Goal: Task Accomplishment & Management: Use online tool/utility

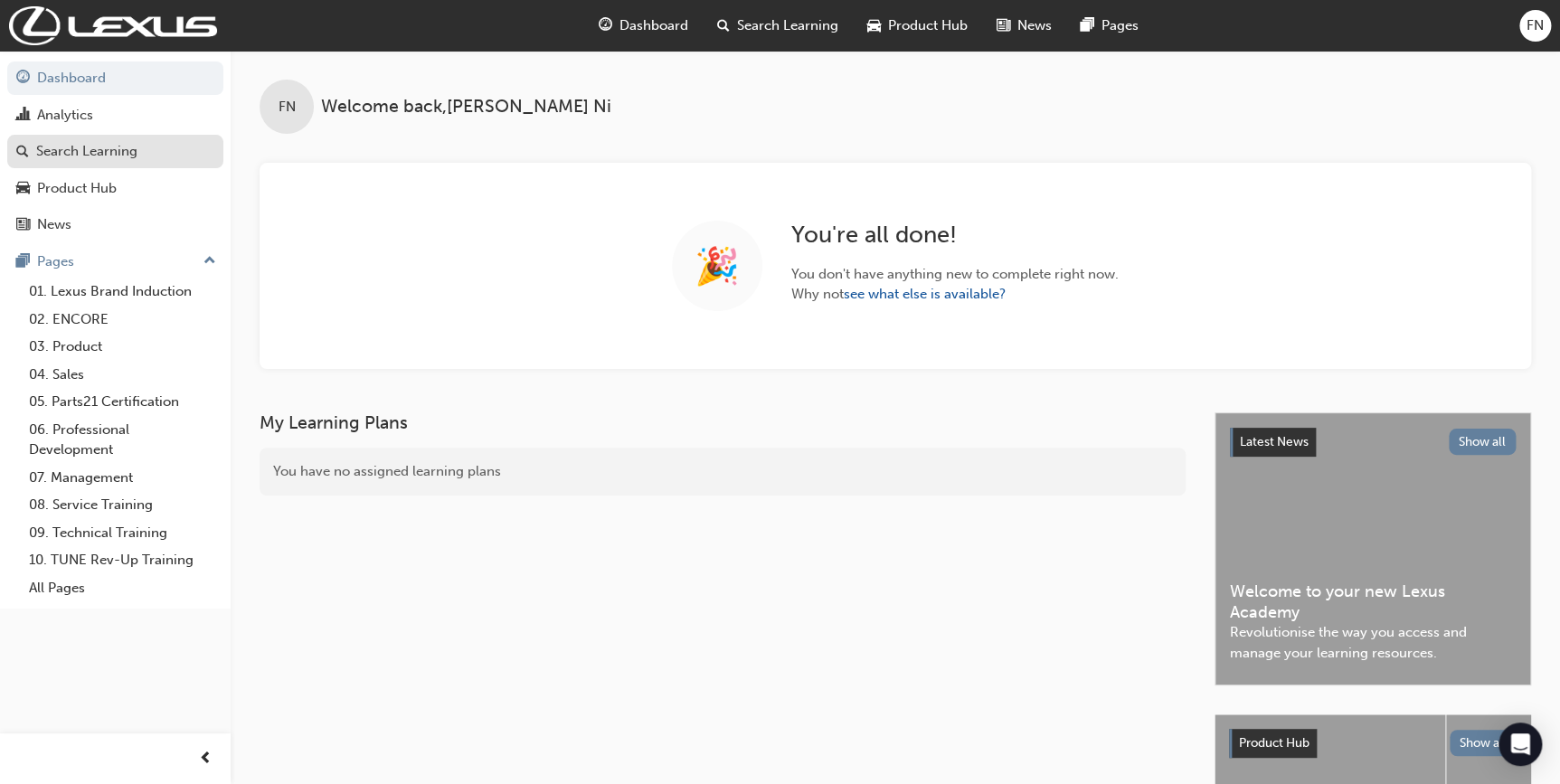
click at [106, 149] on div "Search Learning" at bounding box center [87, 151] width 102 height 21
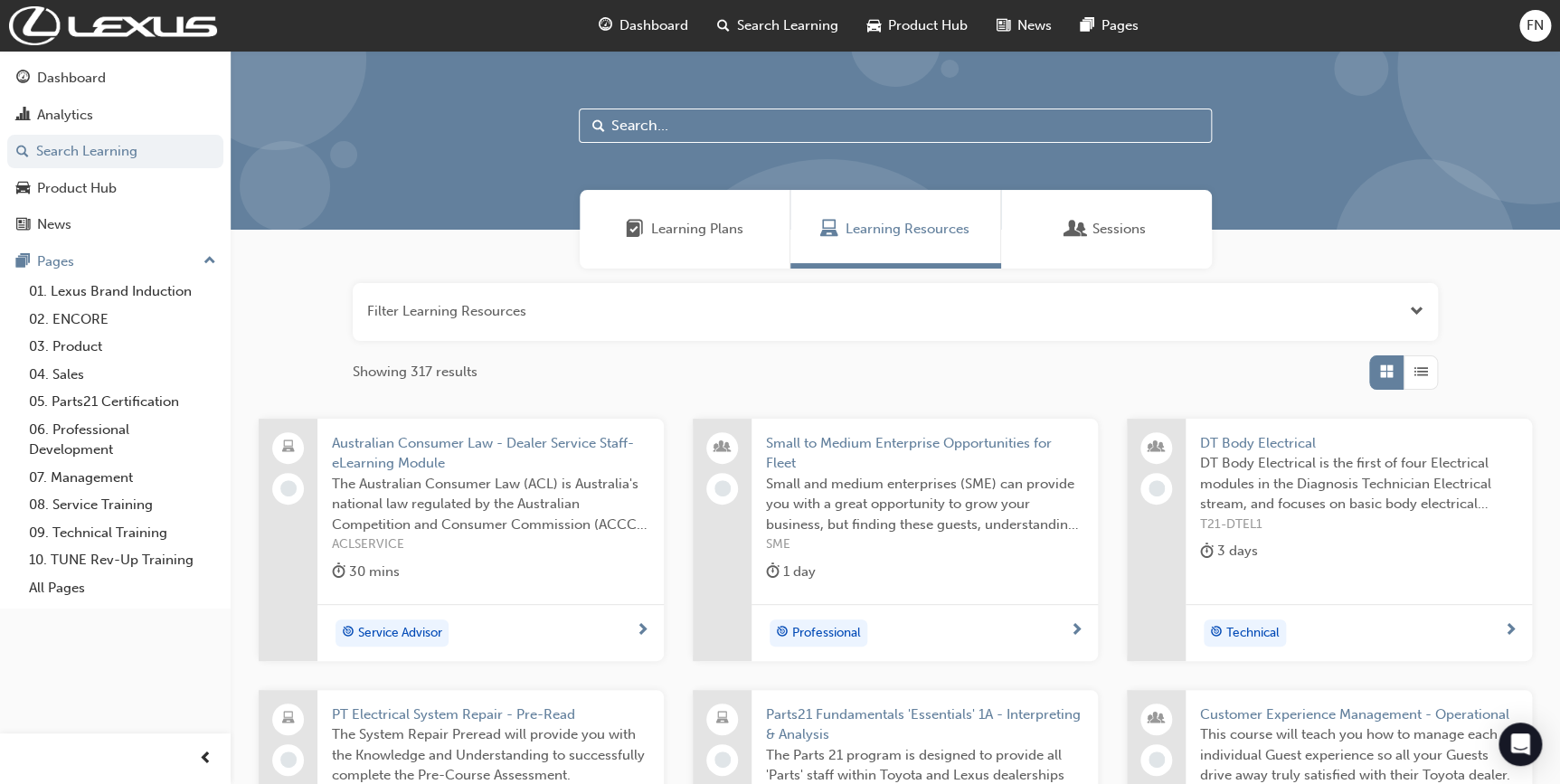
click at [714, 122] on input "text" at bounding box center [896, 126] width 633 height 34
paste input "SPK5401 CUST DATA ENRICH"
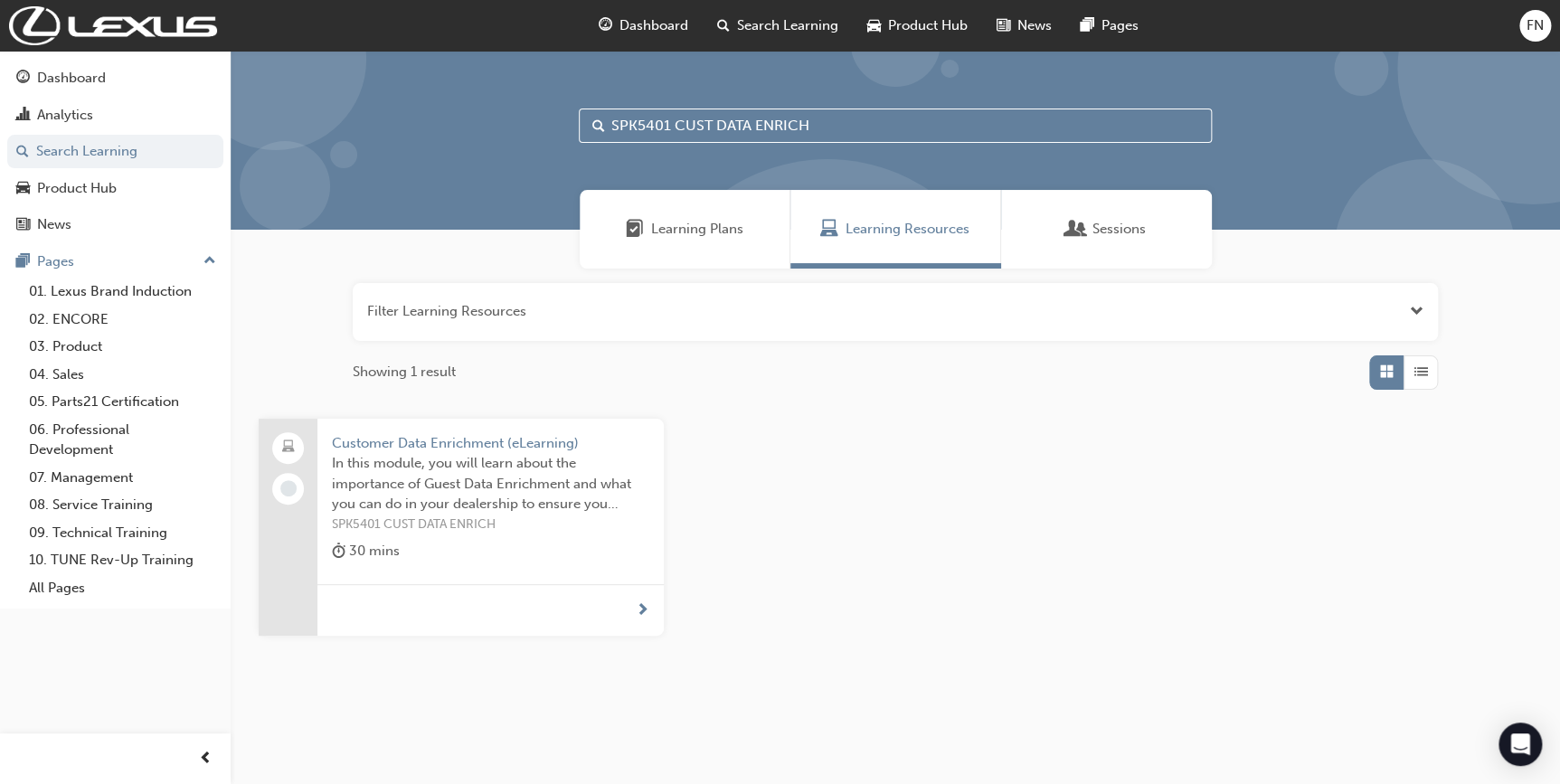
type input "SPK5401 CUST DATA ENRICH"
click at [435, 490] on span "In this module, you will learn about the importance of Guest Data Enrichment an…" at bounding box center [491, 484] width 318 height 62
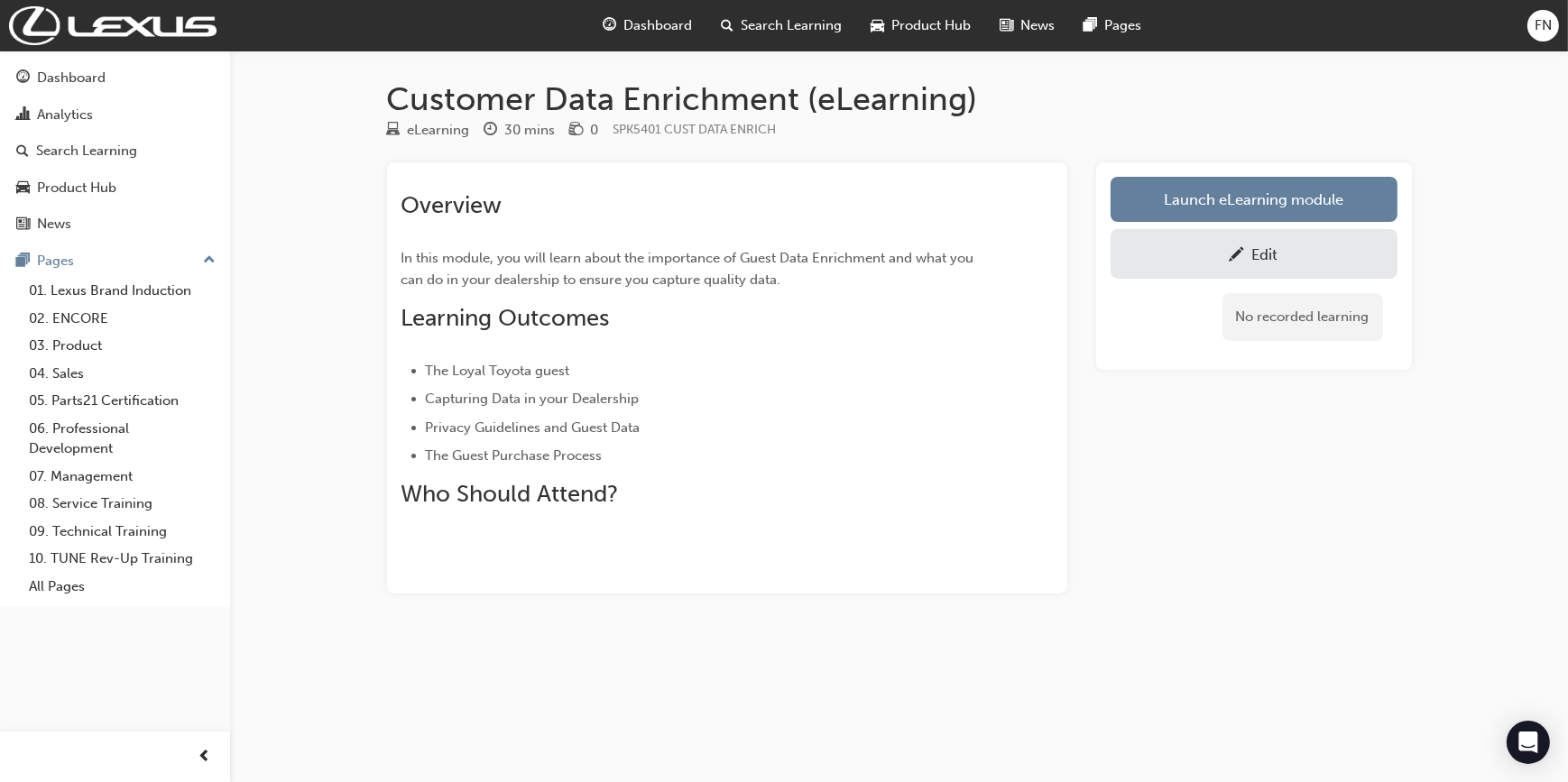
click at [1235, 257] on span "pencil-icon" at bounding box center [1237, 256] width 15 height 18
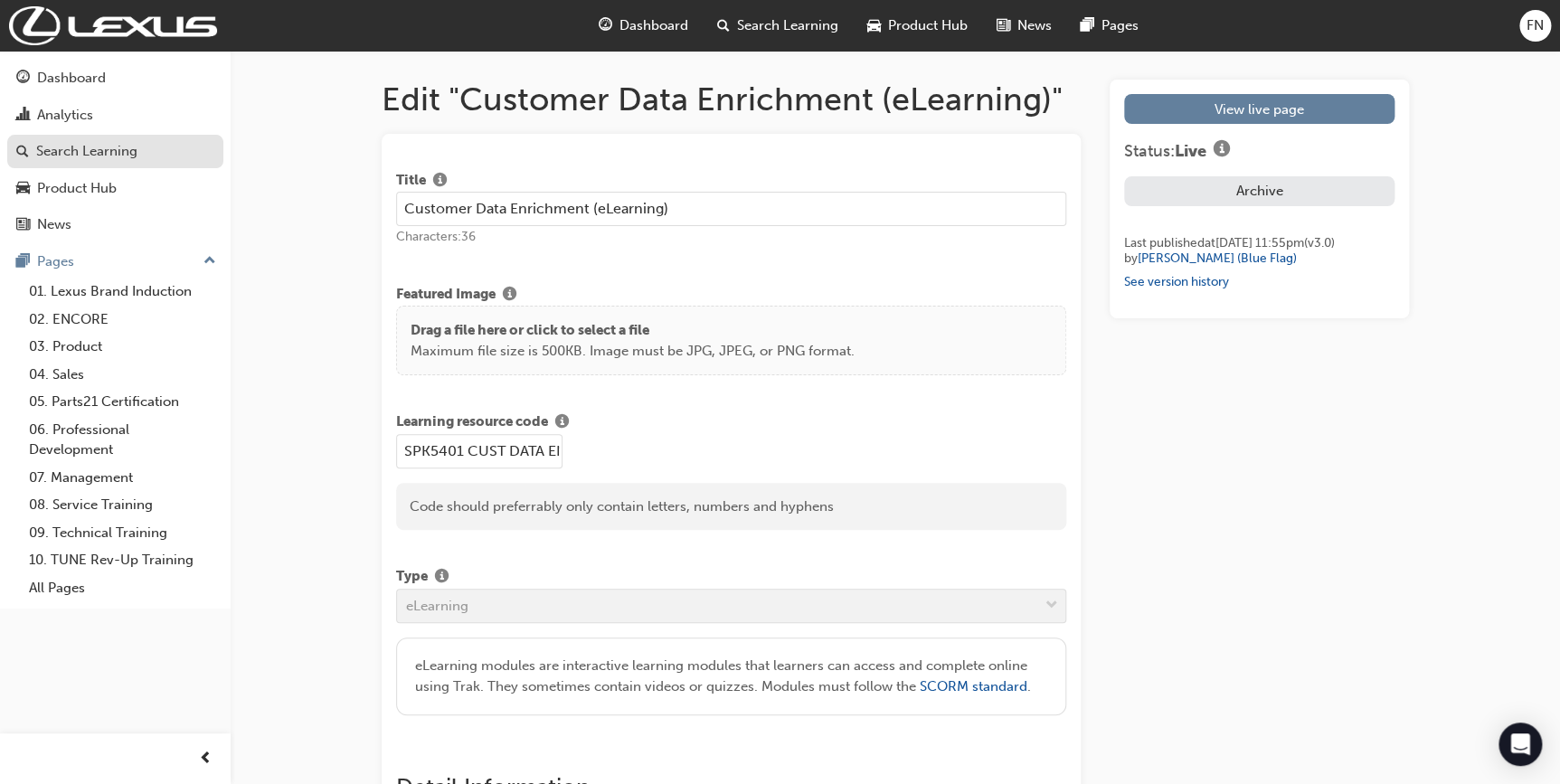
click at [64, 151] on div "Search Learning" at bounding box center [87, 151] width 102 height 21
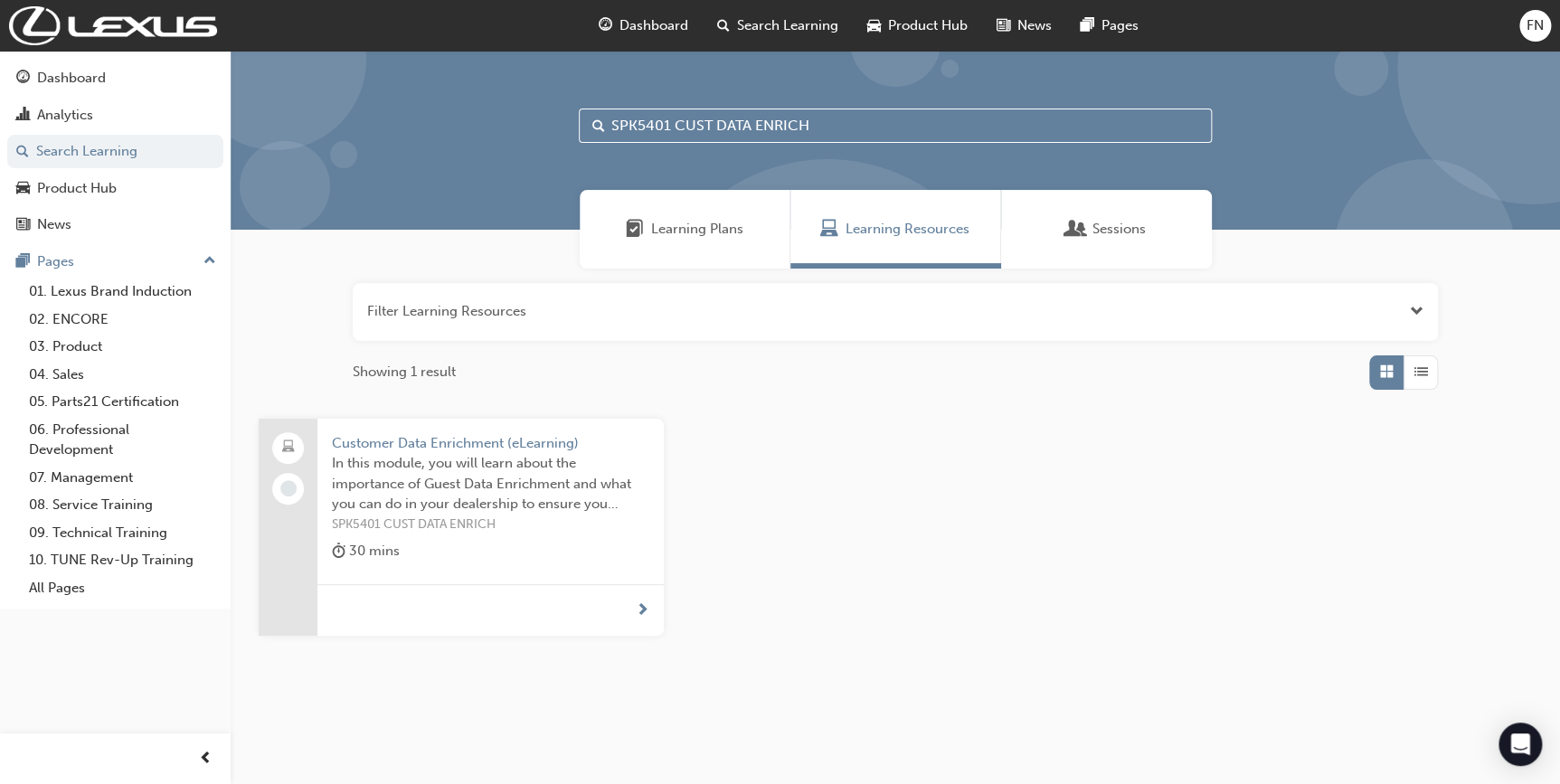
drag, startPoint x: 809, startPoint y: 127, endPoint x: 585, endPoint y: 120, distance: 224.1
click at [585, 120] on input "SPK5401 CUST DATA ENRICH" at bounding box center [896, 126] width 633 height 34
type input "ngs"
click at [554, 495] on span "Career Development: To find out more about other opportunities to further devel…" at bounding box center [491, 484] width 318 height 62
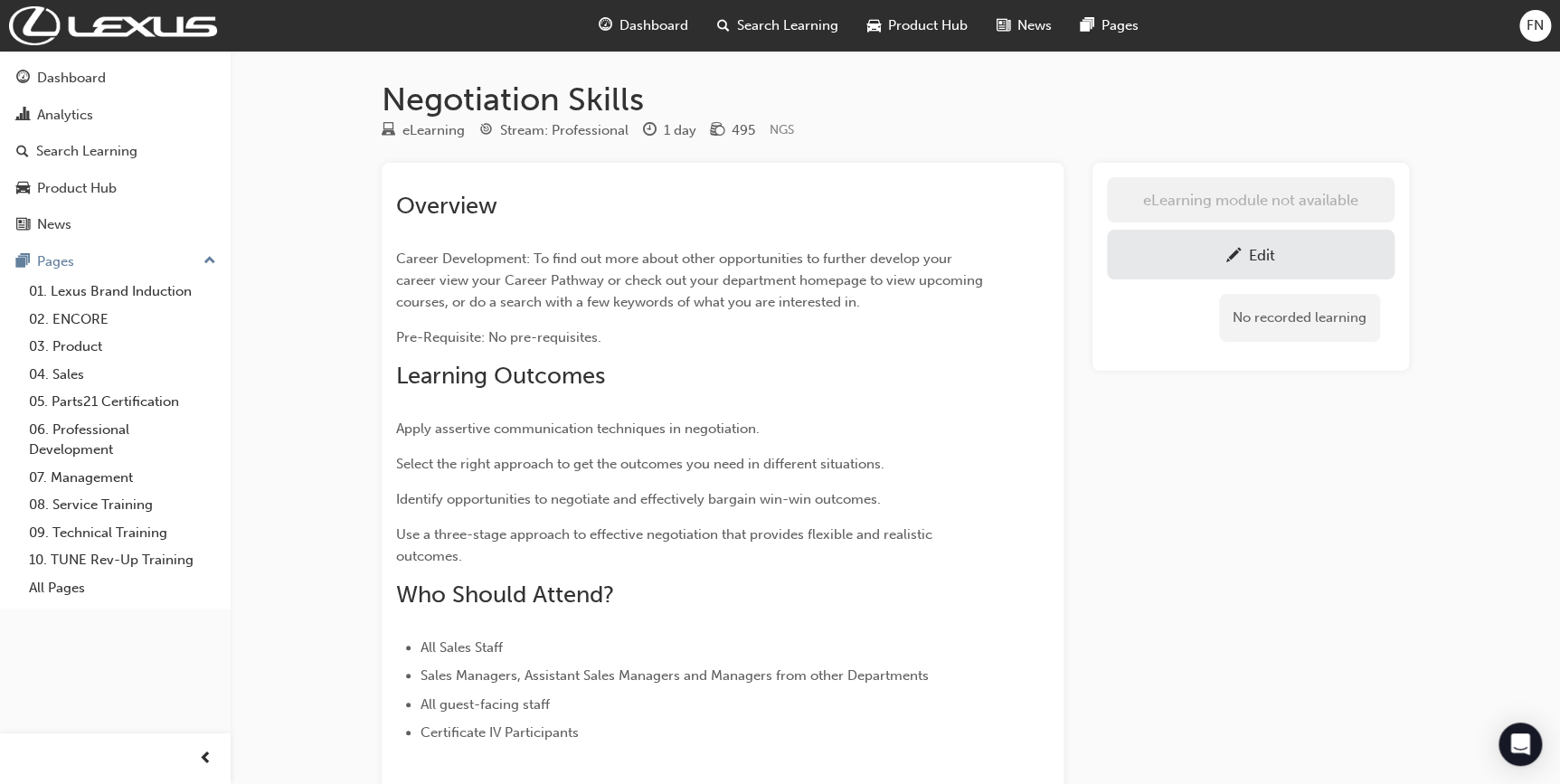
click at [1279, 261] on div "Edit" at bounding box center [1251, 254] width 260 height 23
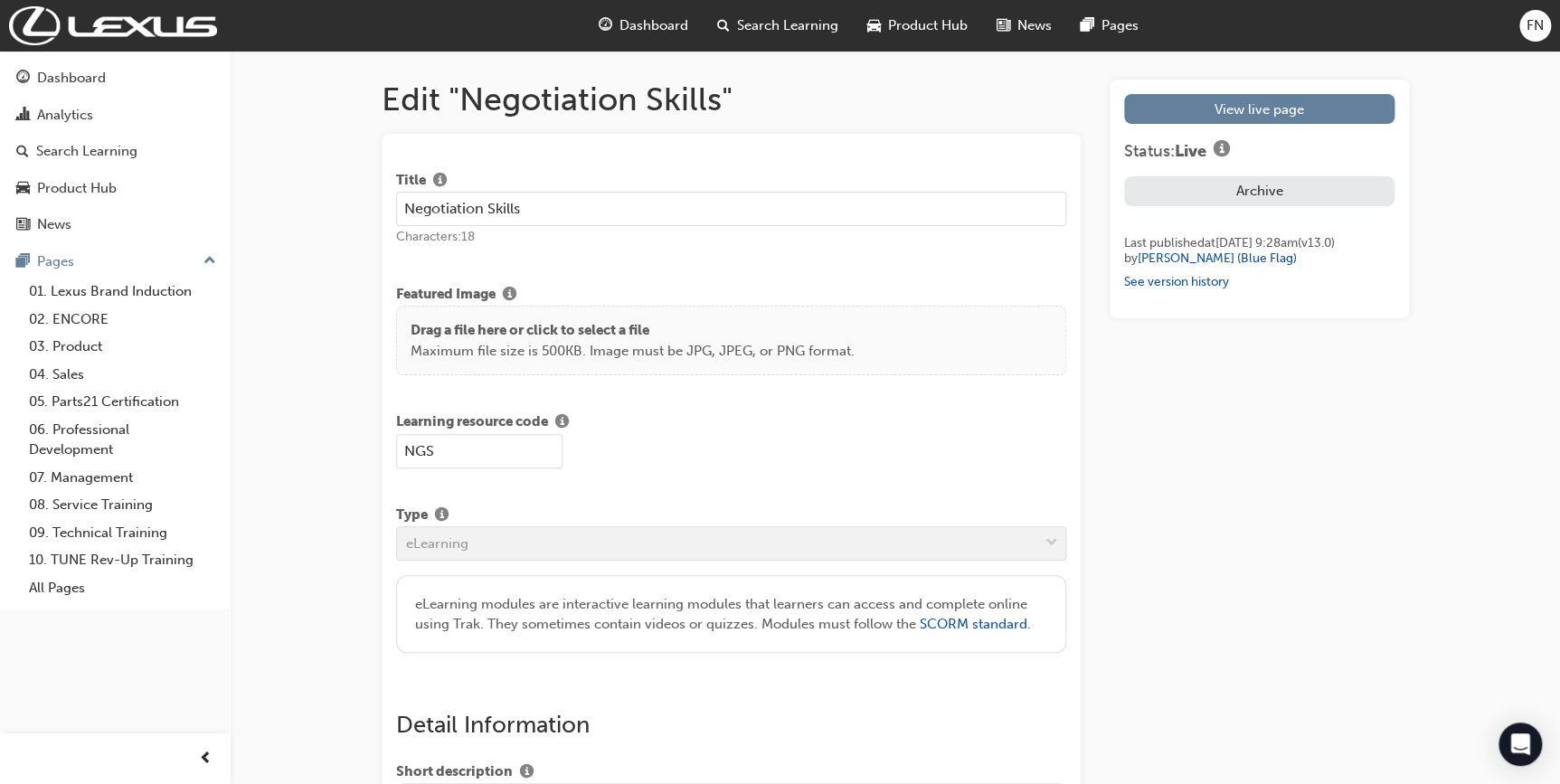
click at [1263, 194] on button "Archive" at bounding box center [1260, 191] width 270 height 30
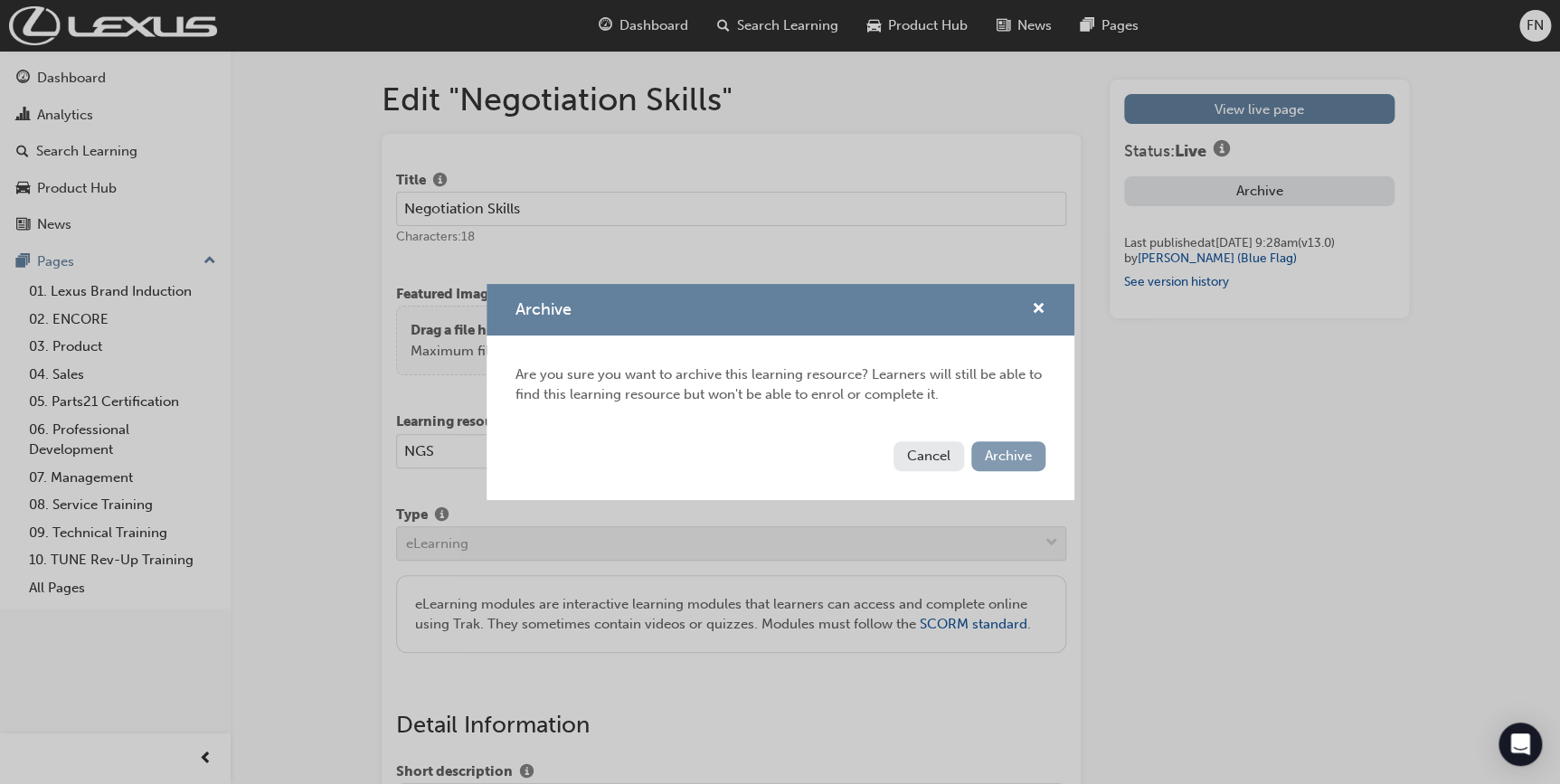
click at [1015, 452] on span "Archive" at bounding box center [1008, 456] width 47 height 16
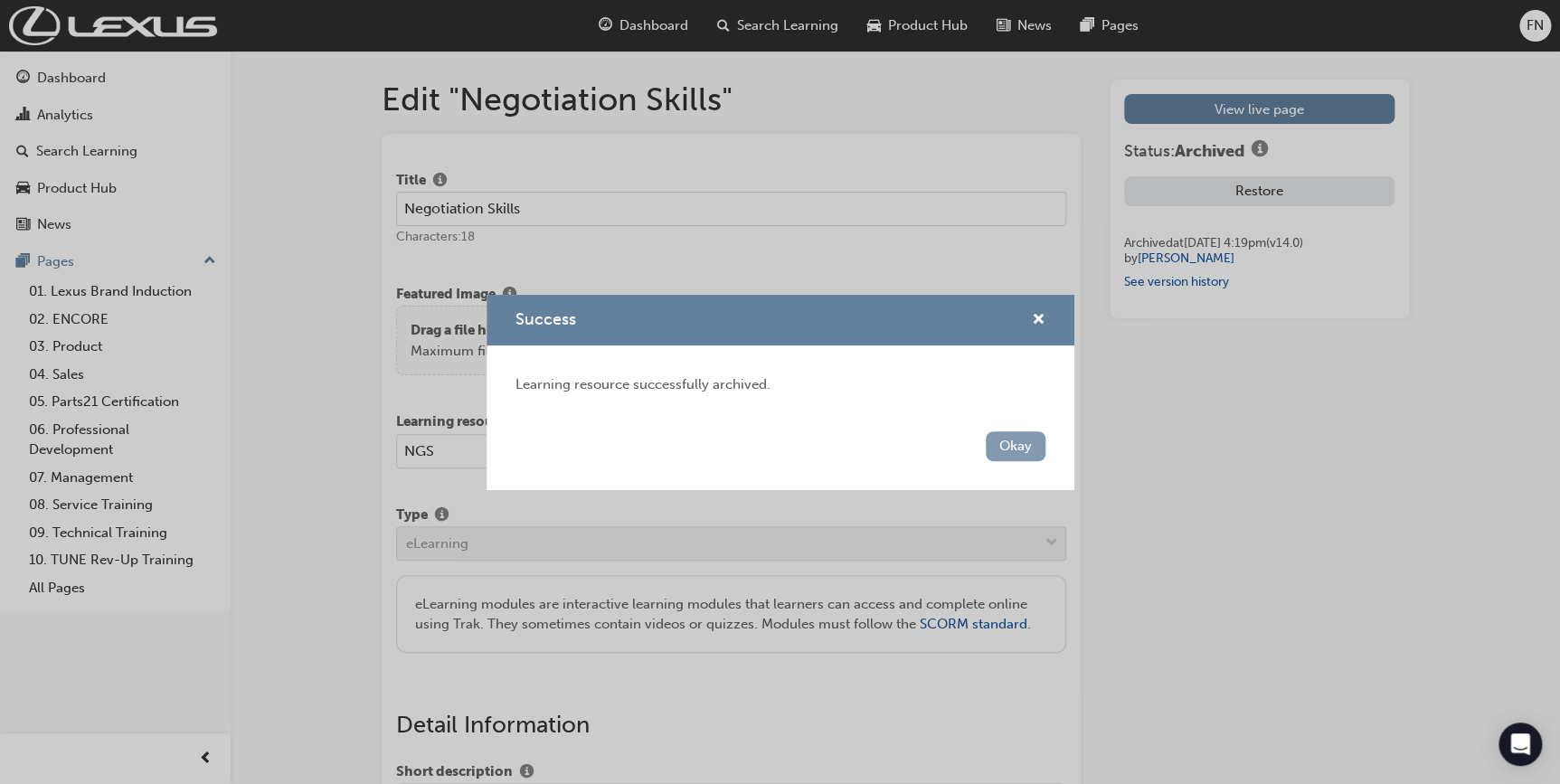
click at [1026, 446] on button "Okay" at bounding box center [1015, 446] width 60 height 30
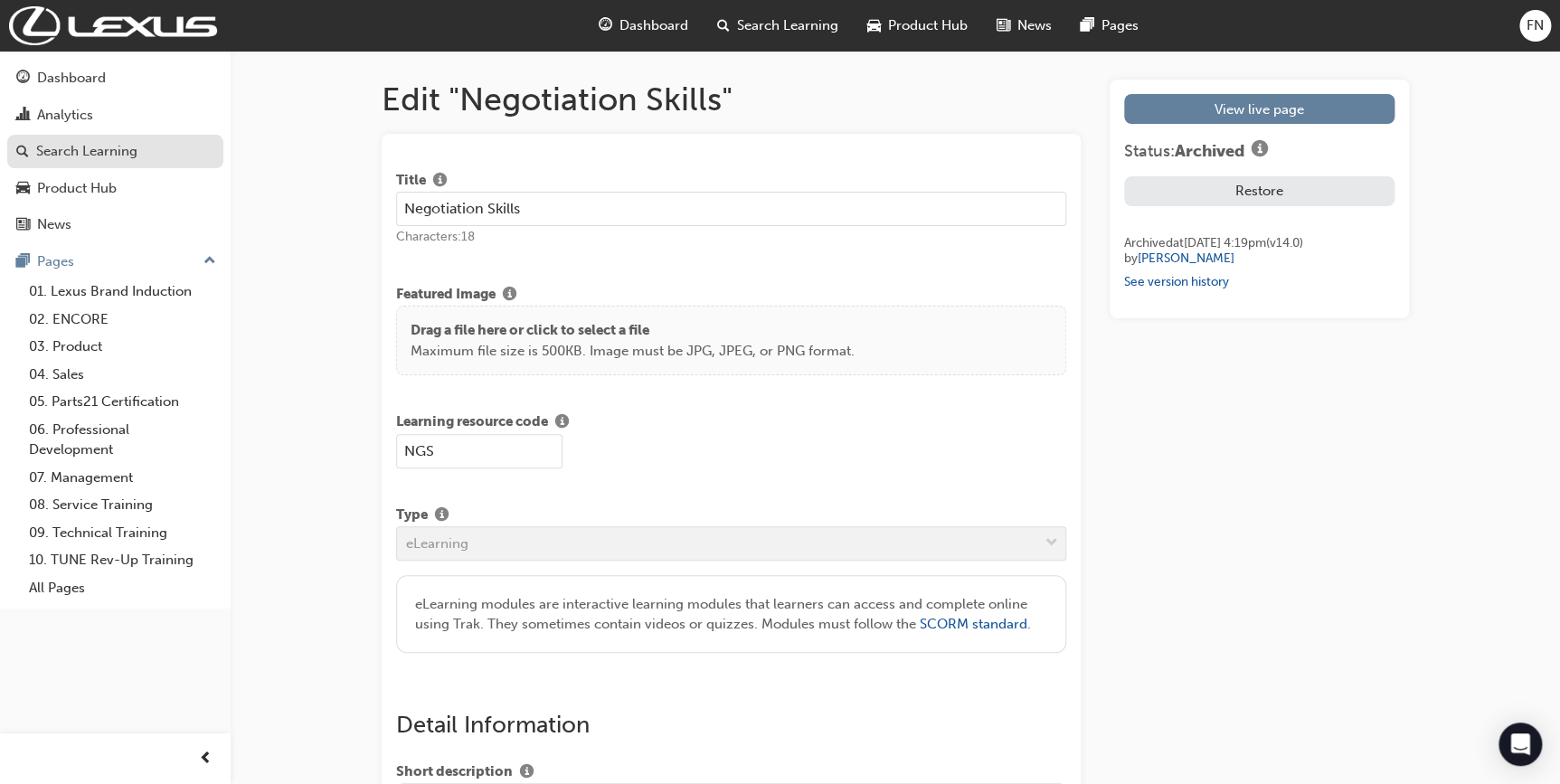
click at [97, 155] on div "Search Learning" at bounding box center [87, 151] width 102 height 21
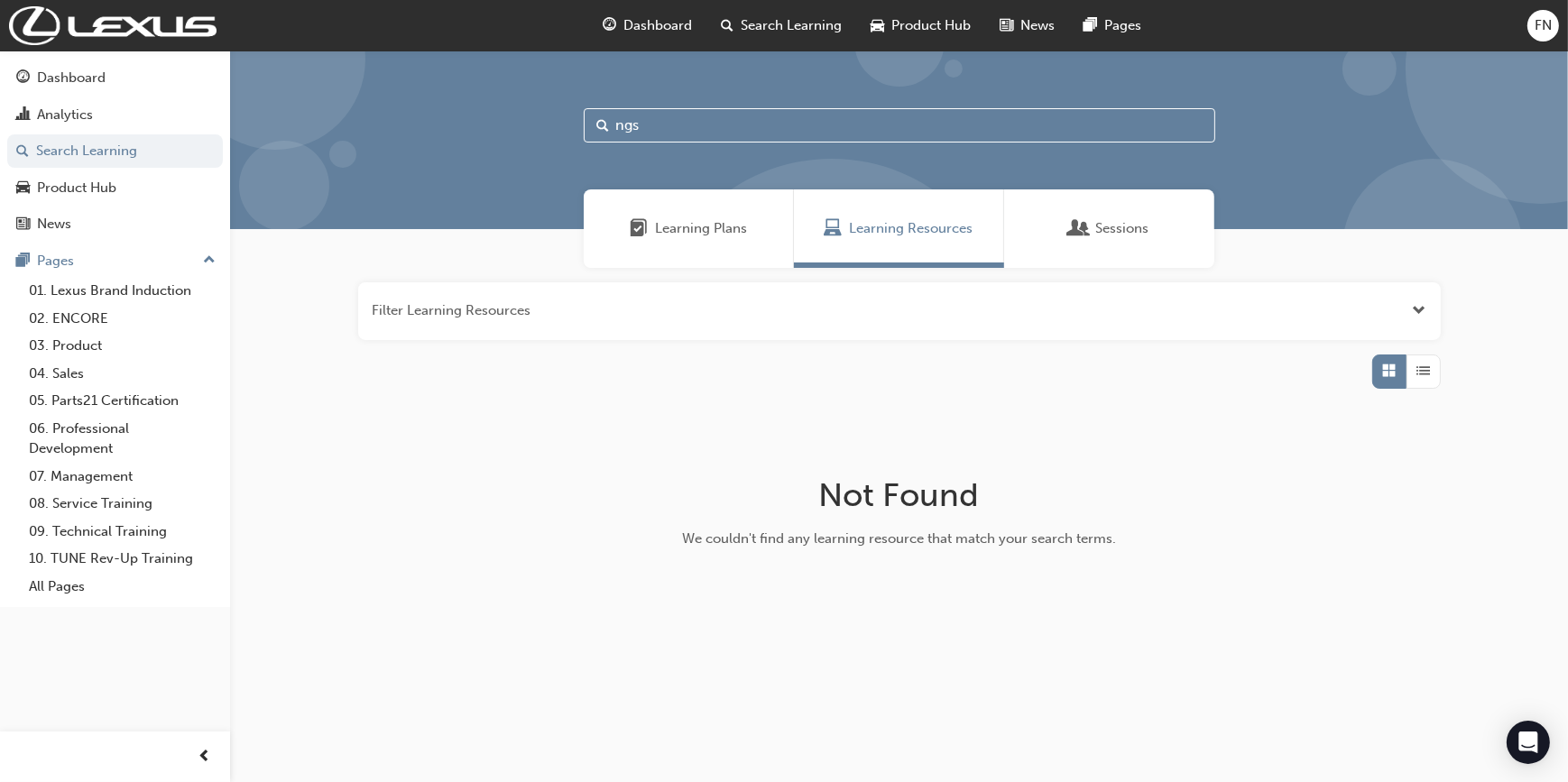
drag, startPoint x: 667, startPoint y: 134, endPoint x: 586, endPoint y: 129, distance: 81.2
click at [586, 129] on input "ngs" at bounding box center [900, 126] width 632 height 34
paste input "LEXCH1"
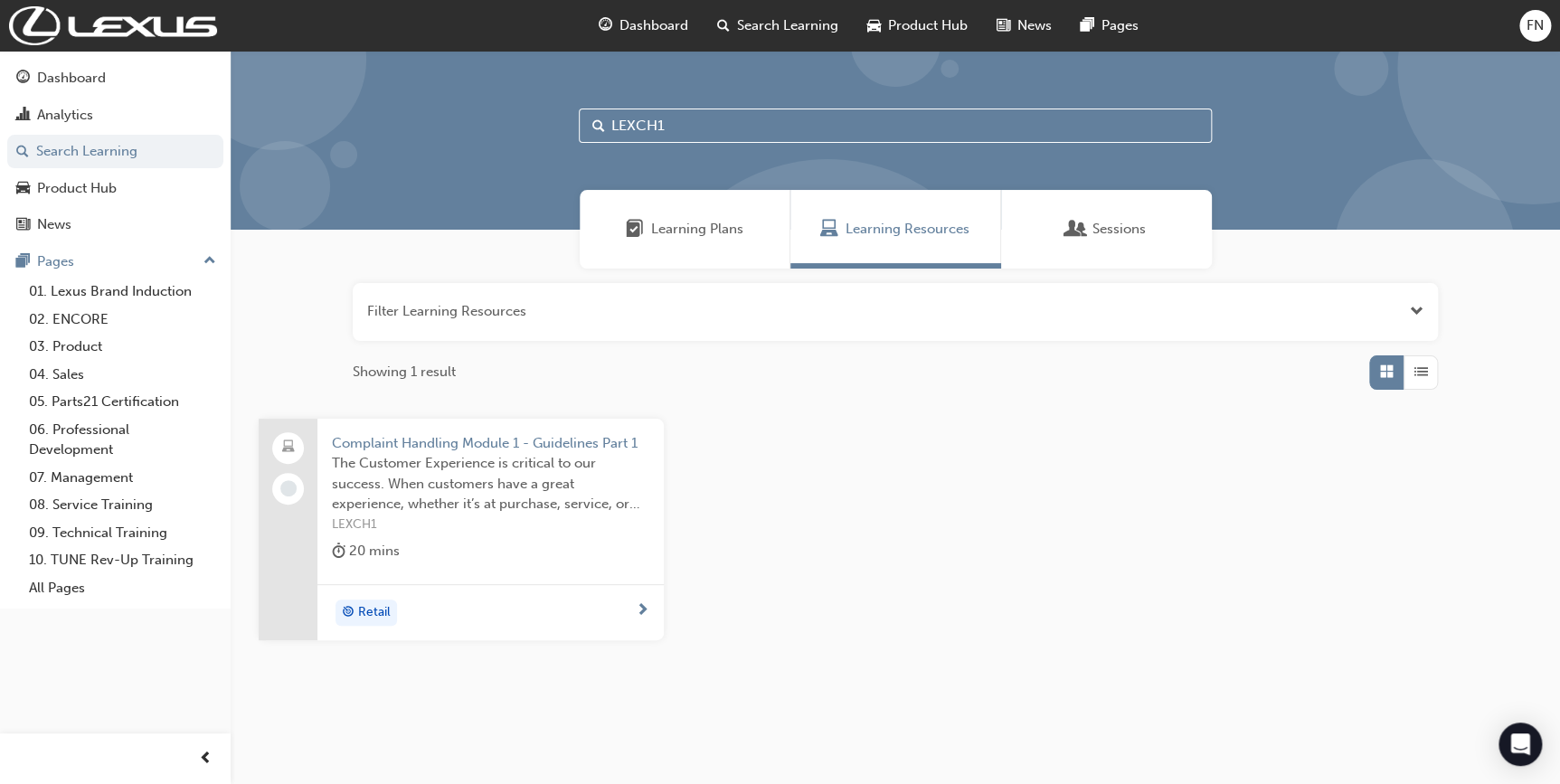
type input "LEXCH1"
click at [499, 485] on span "The Customer Experience is critical to our success. When customers have a great…" at bounding box center [491, 484] width 318 height 62
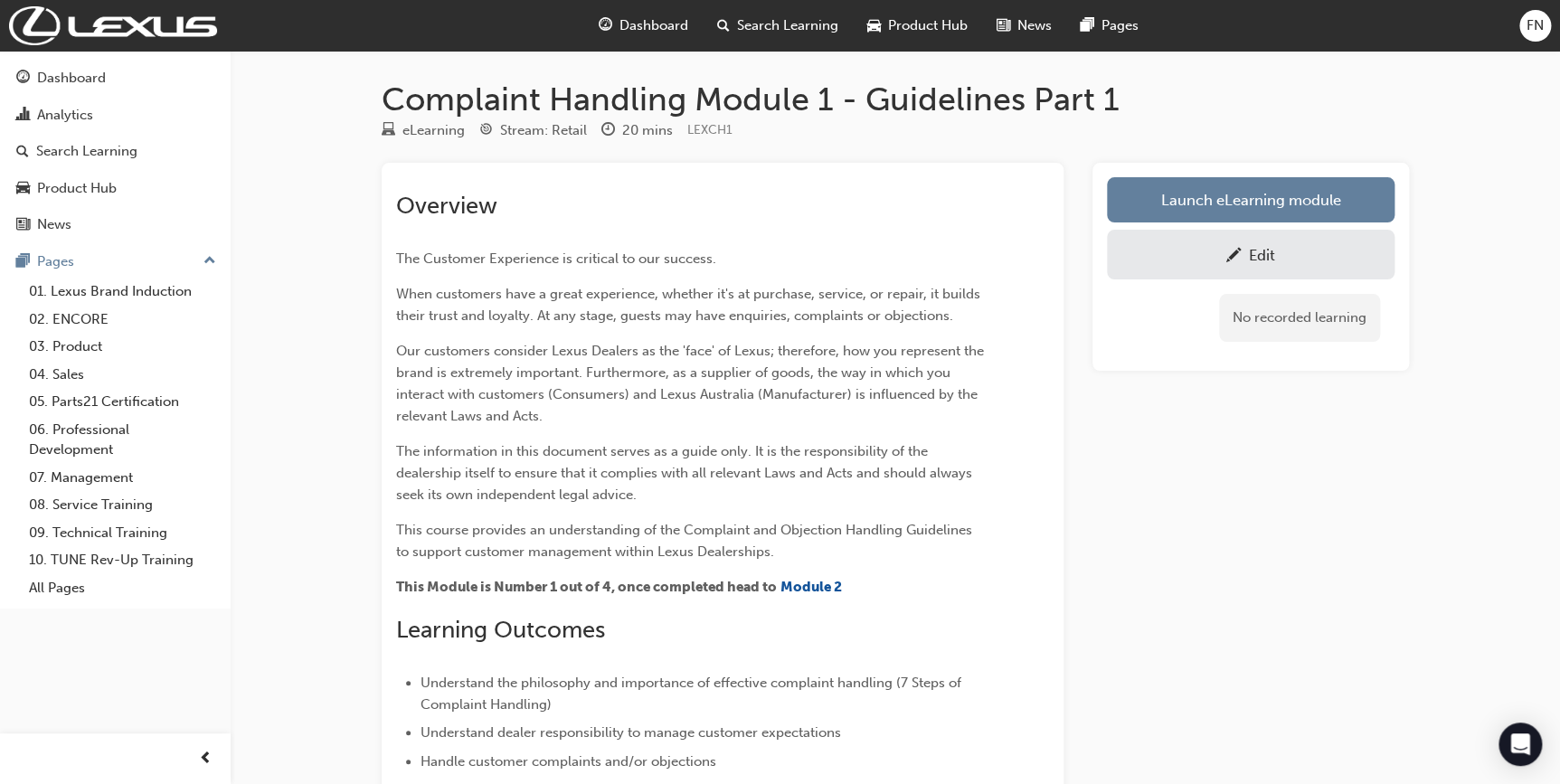
click at [1300, 255] on div "Edit" at bounding box center [1251, 254] width 260 height 23
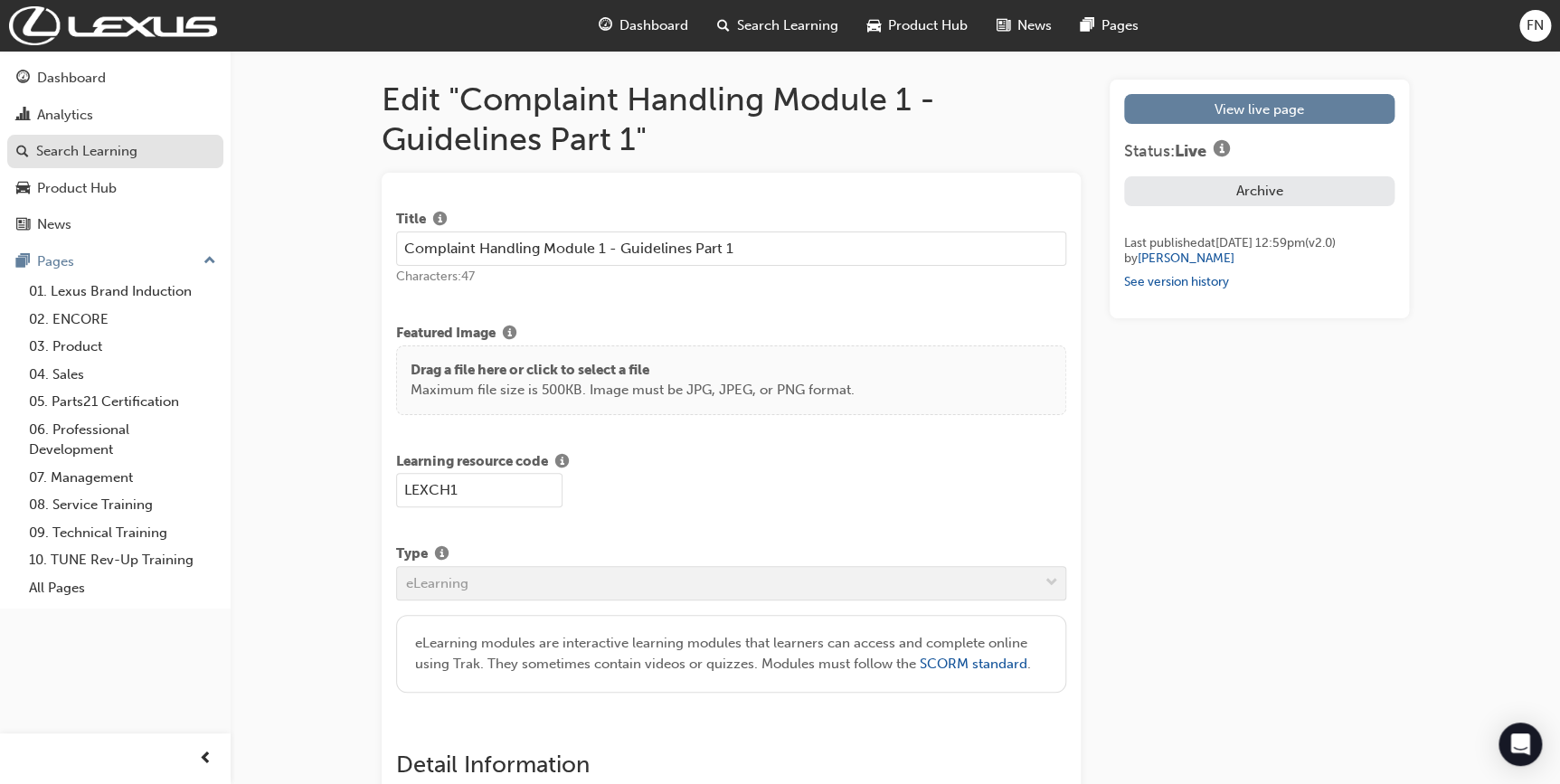
click at [119, 153] on div "Search Learning" at bounding box center [87, 151] width 102 height 21
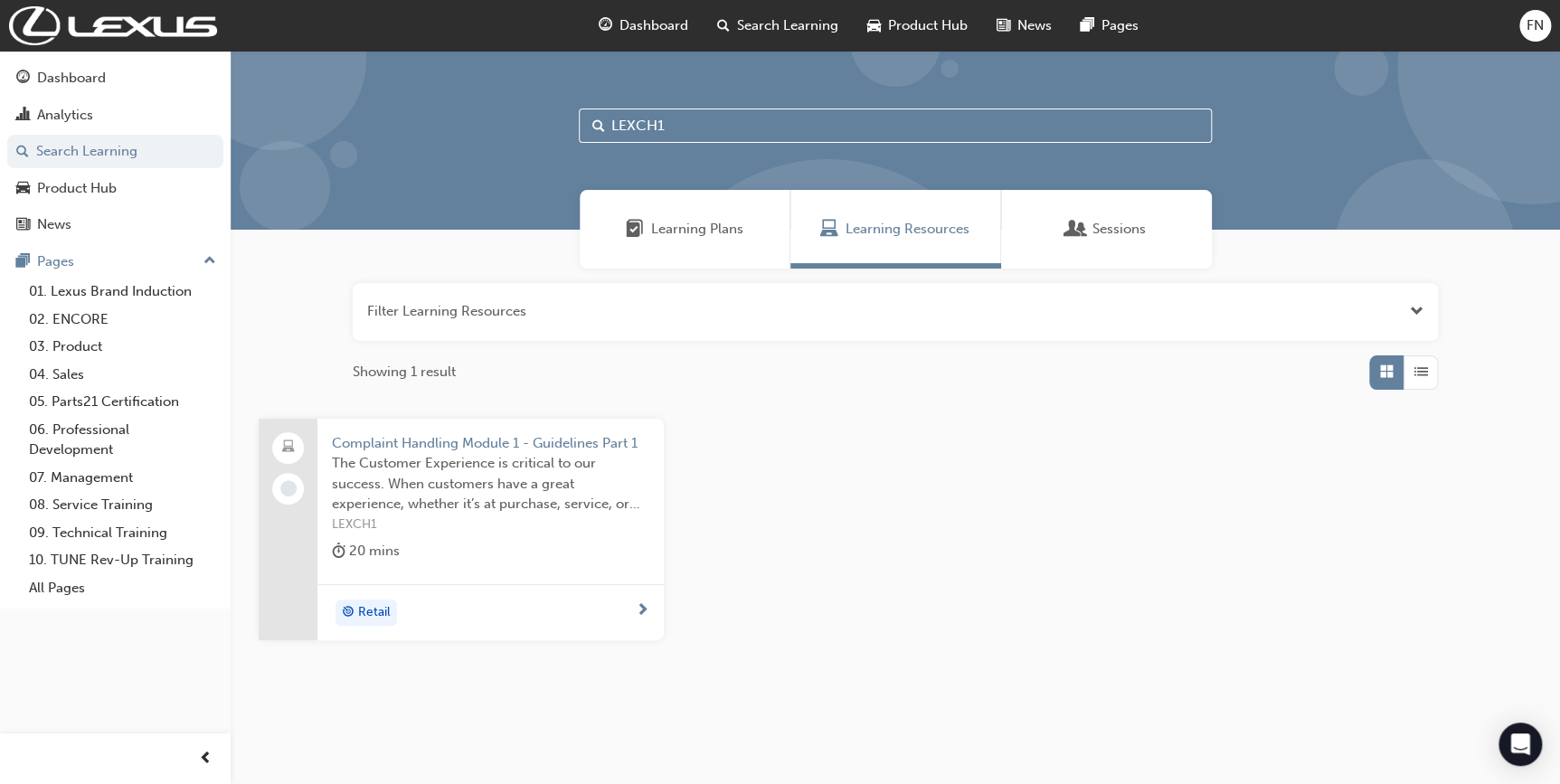
drag, startPoint x: 643, startPoint y: 122, endPoint x: 577, endPoint y: 113, distance: 66.6
click at [577, 113] on div "LEXCH1" at bounding box center [895, 140] width 1329 height 179
paste input "SPK630"
type input "SPK6301"
click at [523, 494] on span "The Parts and Accessories department sells Toyota Genuine Parts and Accessories…" at bounding box center [491, 484] width 318 height 62
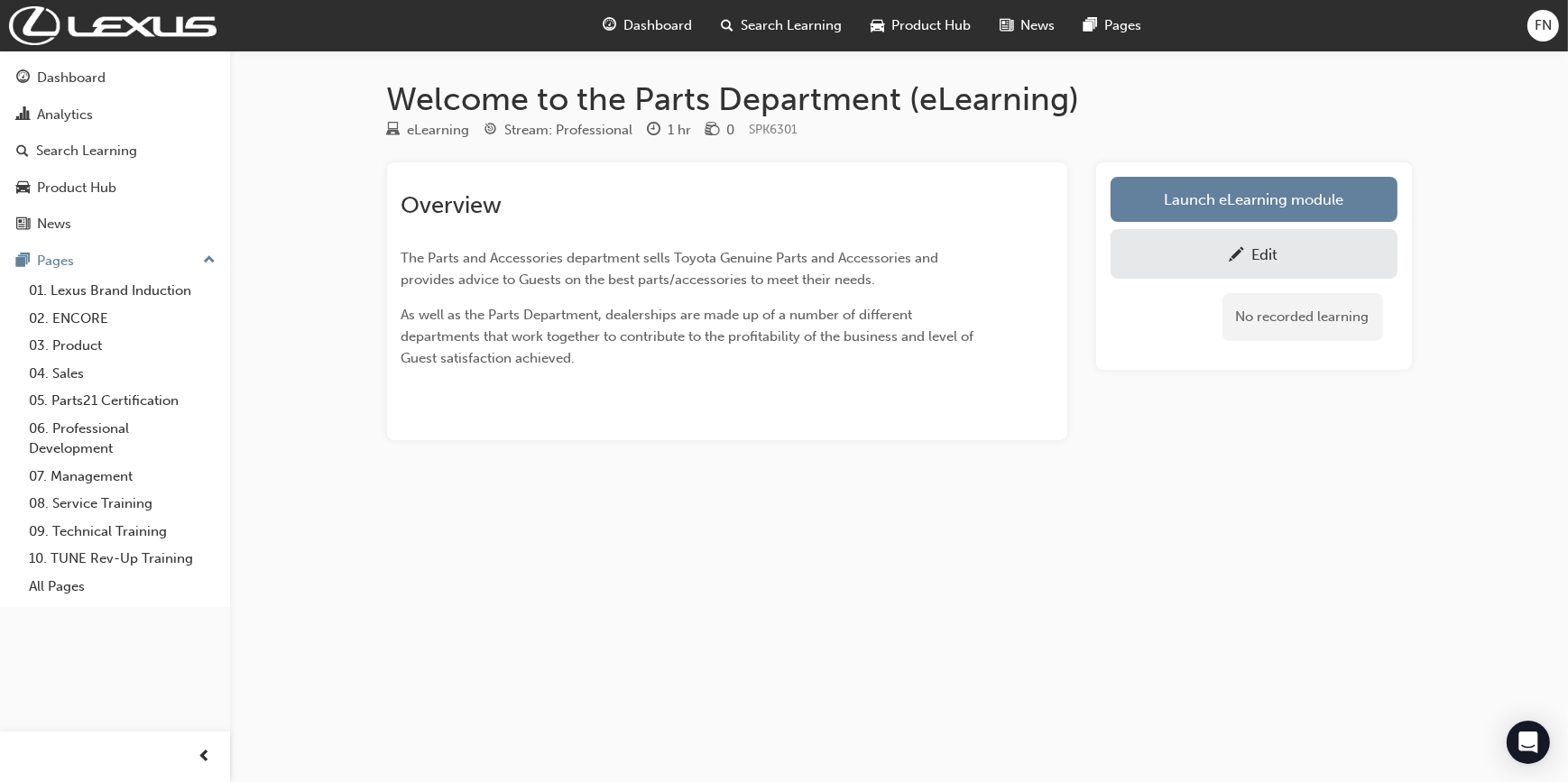
click at [1263, 233] on link "Edit" at bounding box center [1254, 253] width 287 height 50
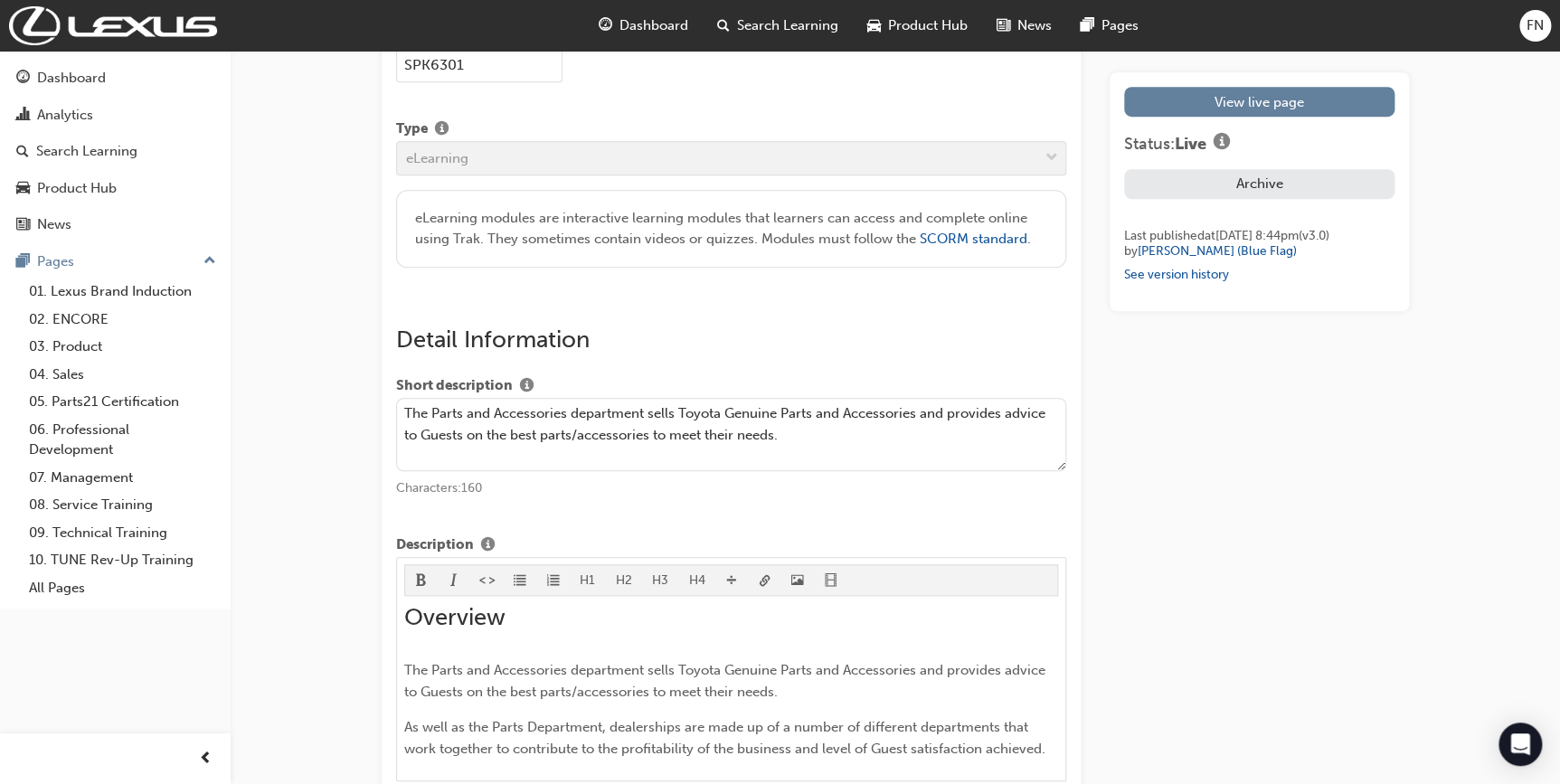
scroll to position [246, 0]
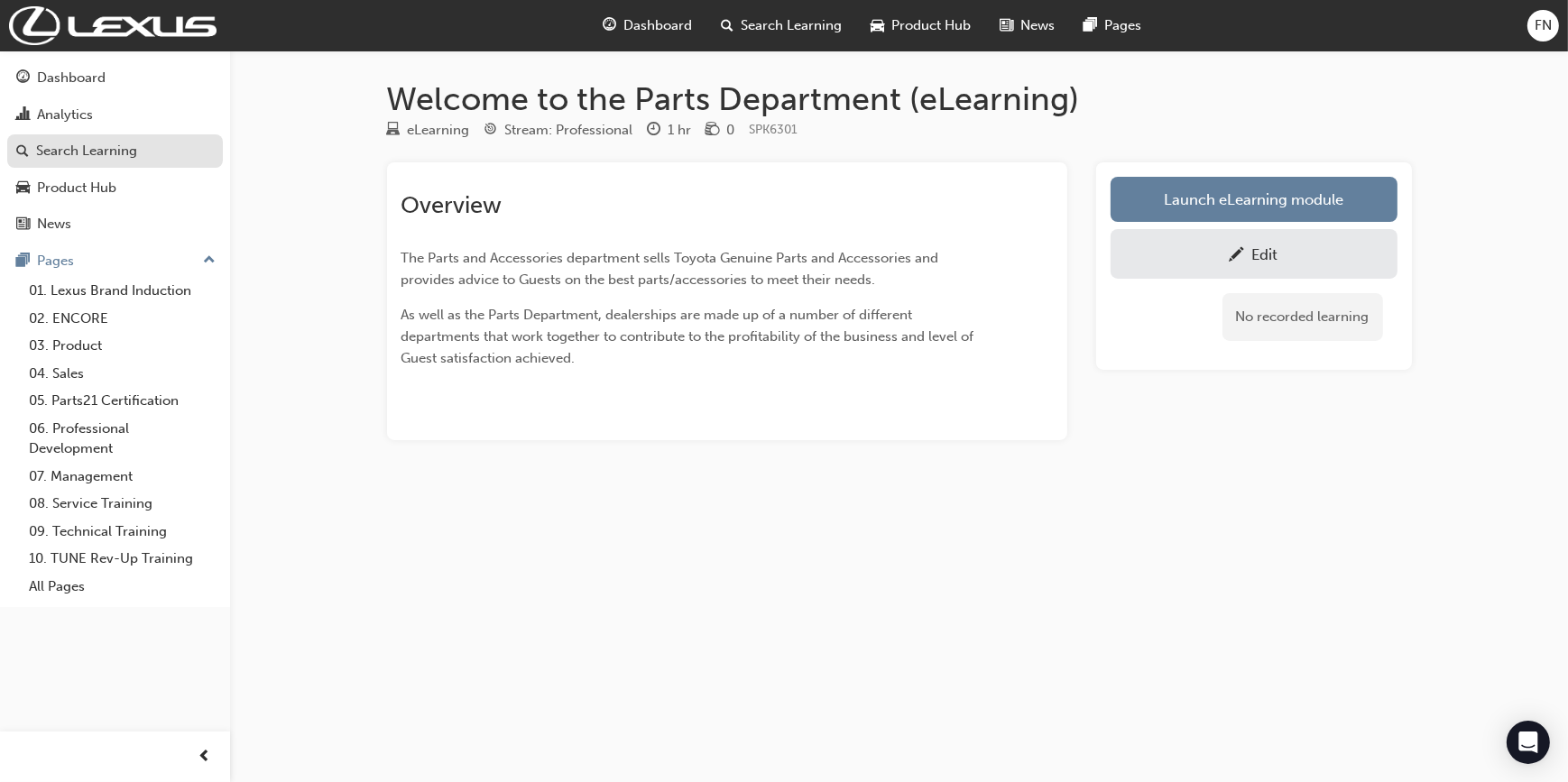
drag, startPoint x: 105, startPoint y: 154, endPoint x: 124, endPoint y: 153, distance: 19.0
click at [105, 155] on div "Search Learning" at bounding box center [87, 150] width 101 height 21
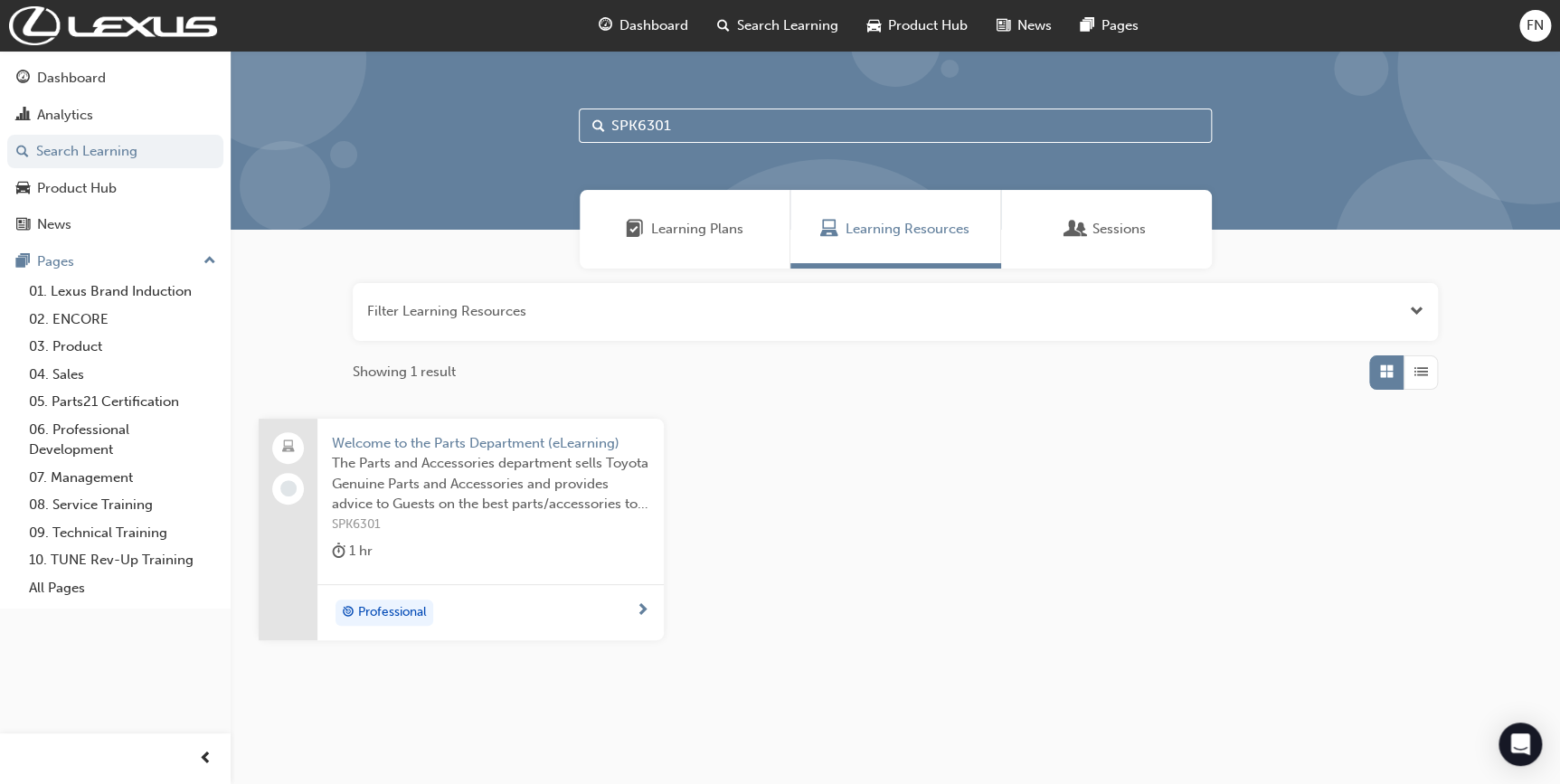
drag, startPoint x: 689, startPoint y: 132, endPoint x: 584, endPoint y: 133, distance: 105.0
click at [584, 132] on input "SPK6301" at bounding box center [896, 126] width 633 height 34
paste input "2"
type input "SPK2301"
click at [517, 485] on span "This module will explain the importance of guest data integrity and what you ca…" at bounding box center [491, 484] width 318 height 62
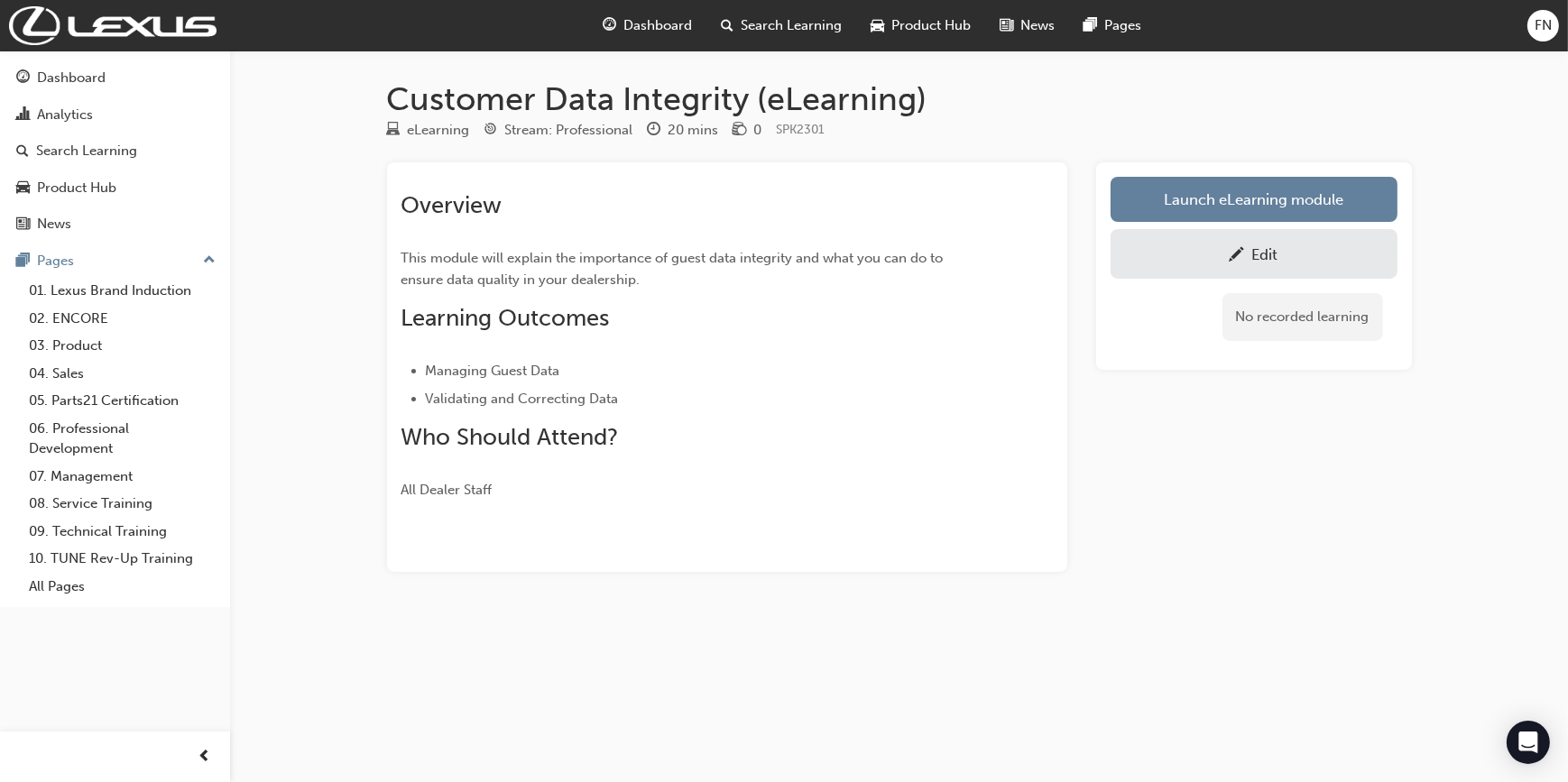
click at [1290, 260] on div "Edit" at bounding box center [1254, 253] width 260 height 23
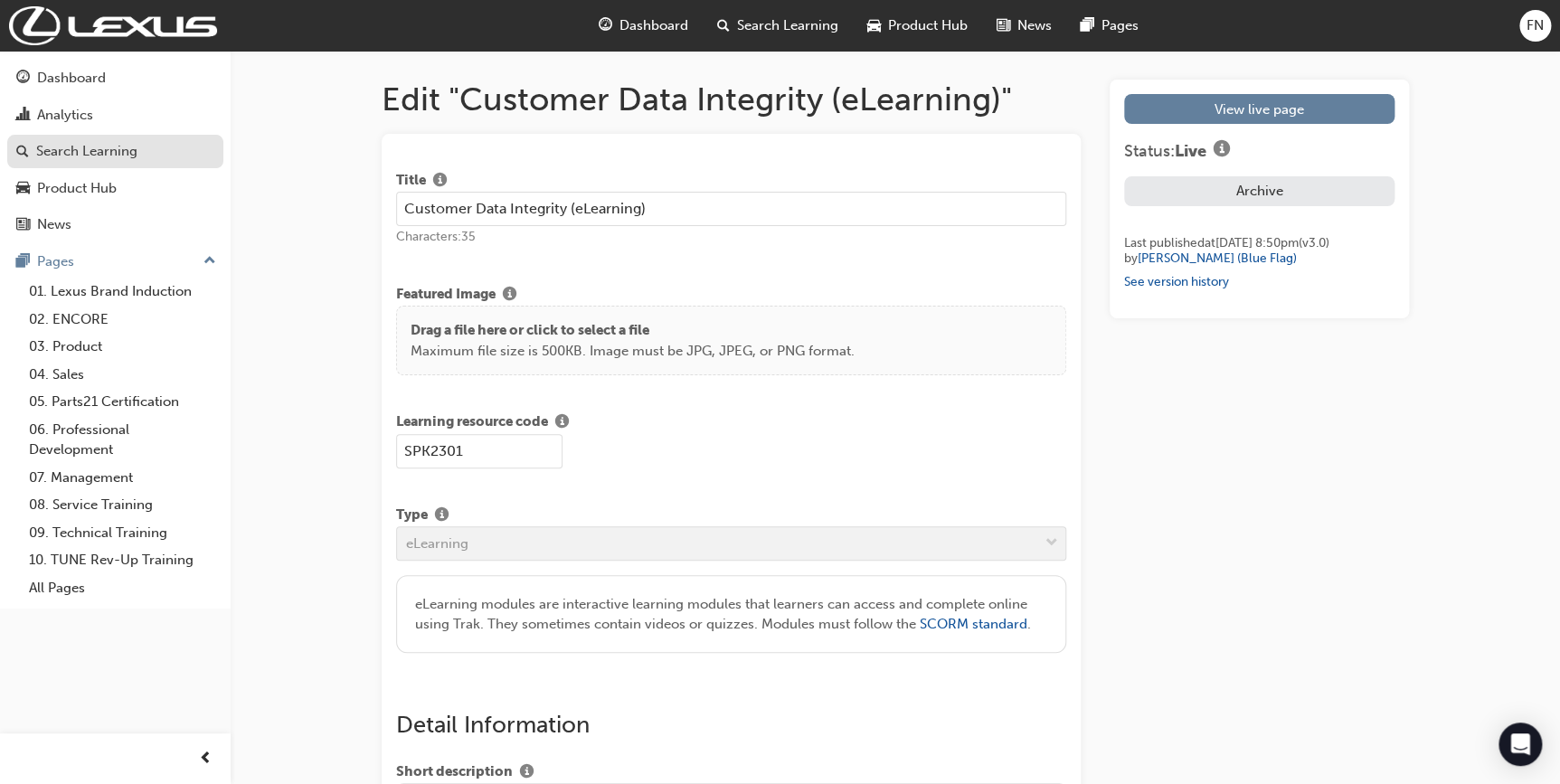
drag, startPoint x: 107, startPoint y: 153, endPoint x: 120, endPoint y: 152, distance: 13.0
click at [107, 153] on div "Search Learning" at bounding box center [87, 151] width 102 height 21
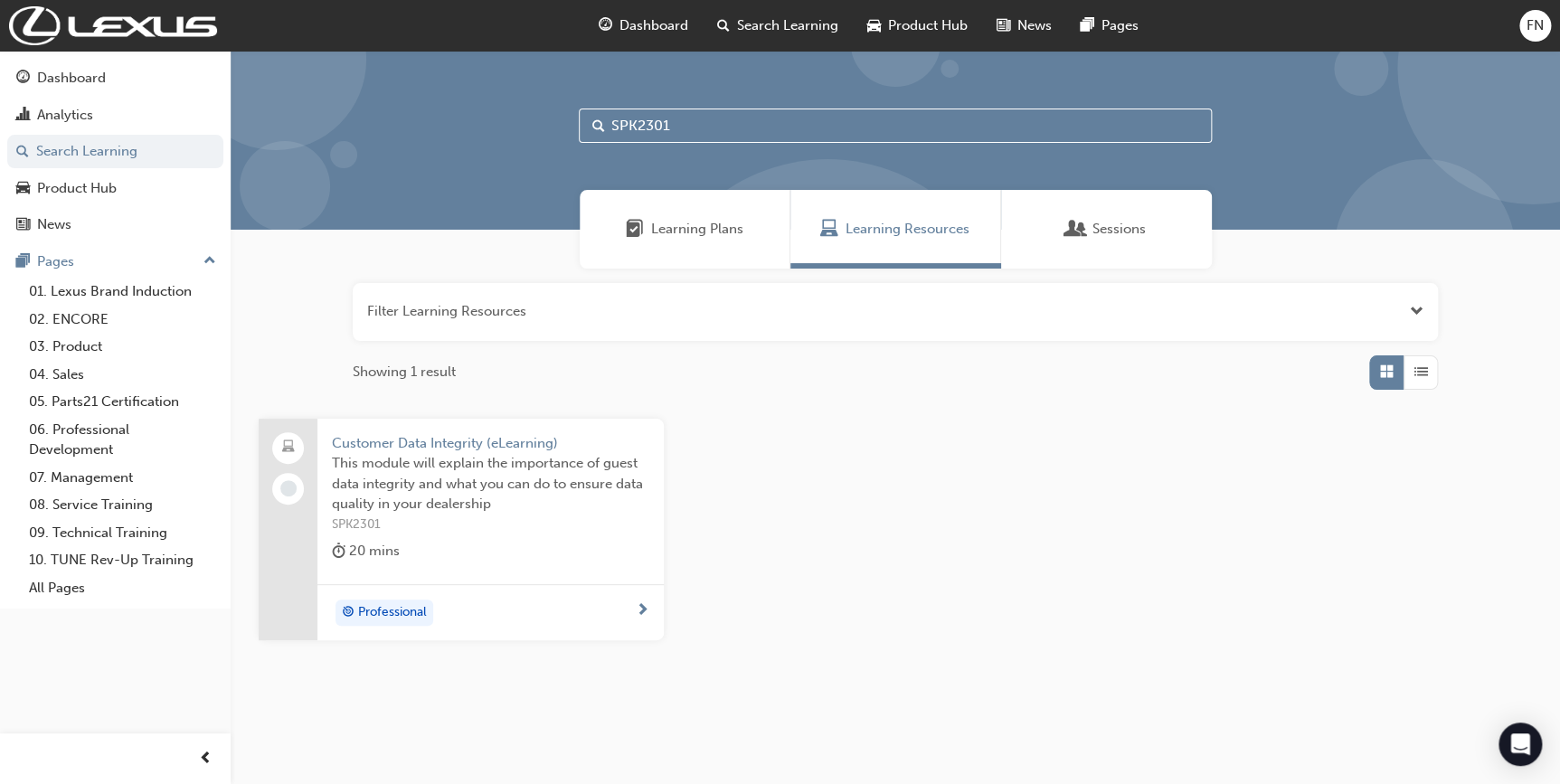
drag, startPoint x: 684, startPoint y: 113, endPoint x: 532, endPoint y: 116, distance: 152.0
click at [532, 116] on div "SPK2301" at bounding box center [895, 140] width 1329 height 179
paste input "65"
type input "SPK6501"
click at [515, 500] on span "At the end of this module, you will have received an introduction to: Vehicle I…" at bounding box center [491, 484] width 318 height 62
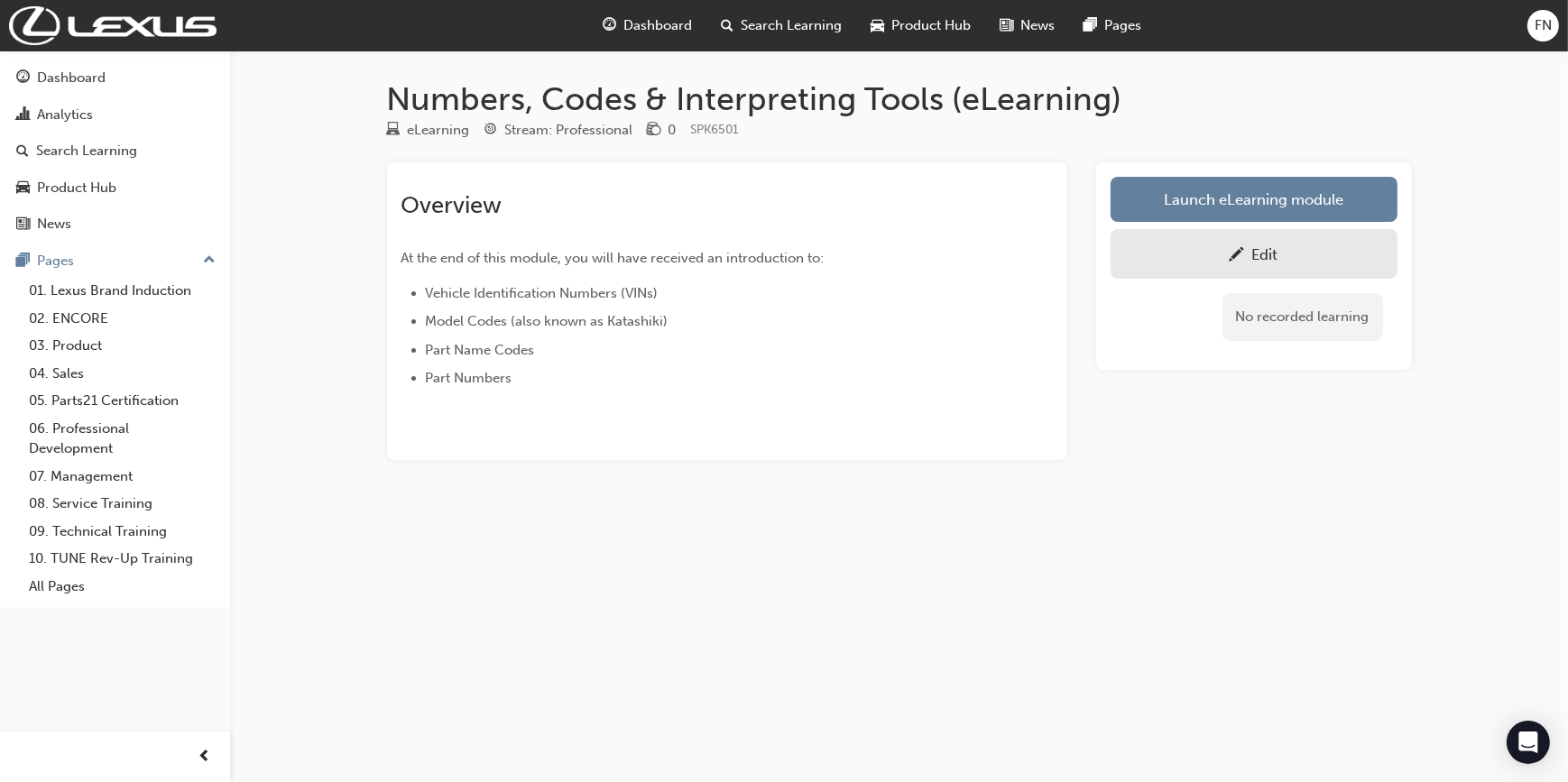
click at [1208, 253] on div "Edit" at bounding box center [1254, 253] width 260 height 23
click at [101, 151] on div "Search Learning" at bounding box center [87, 150] width 101 height 21
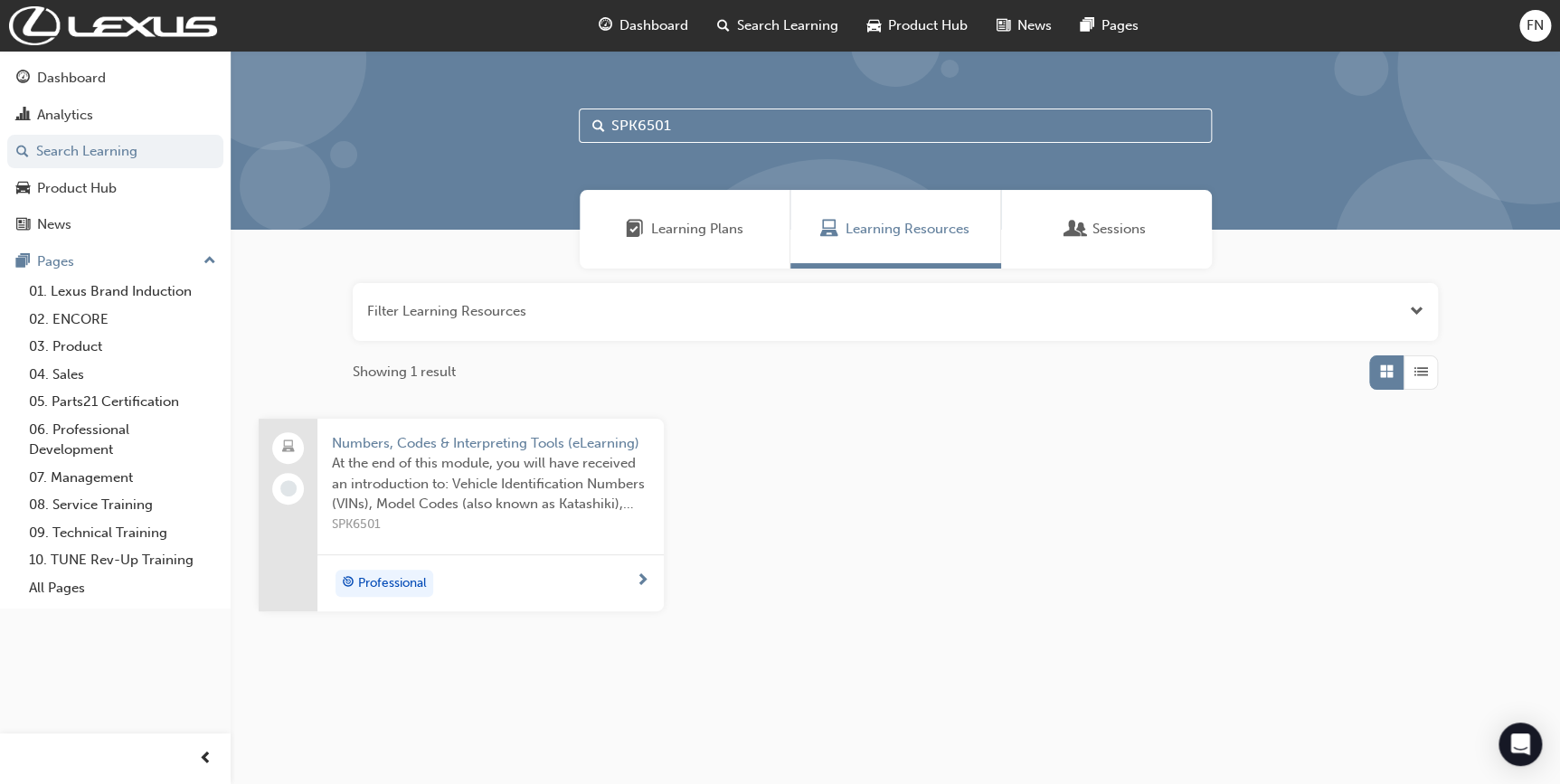
drag, startPoint x: 687, startPoint y: 126, endPoint x: 562, endPoint y: 127, distance: 125.0
click at [562, 127] on div "SPK6501" at bounding box center [895, 140] width 1329 height 179
paste input "4"
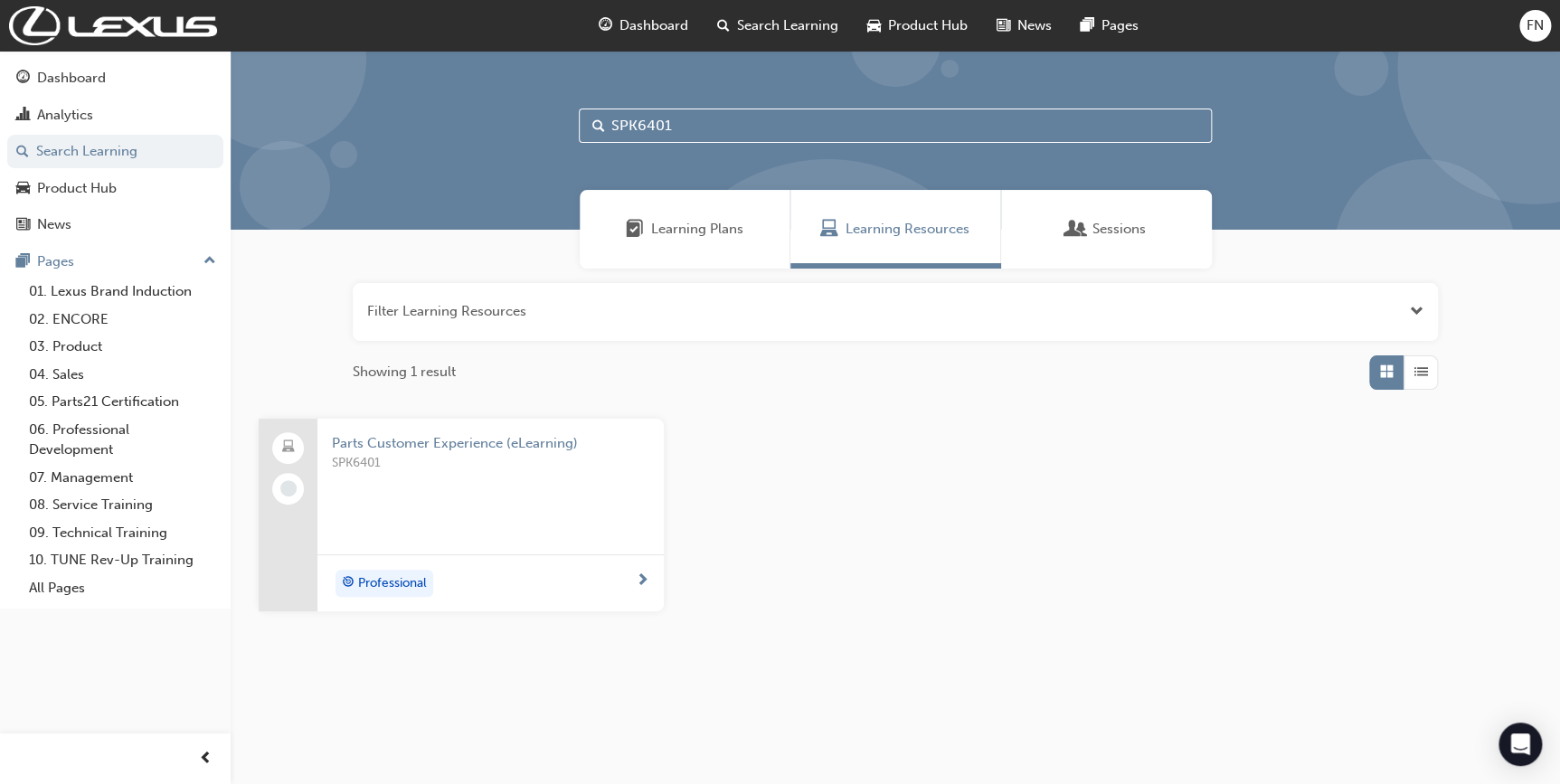
type input "SPK6401"
click at [476, 495] on div "SPK6401" at bounding box center [491, 489] width 318 height 73
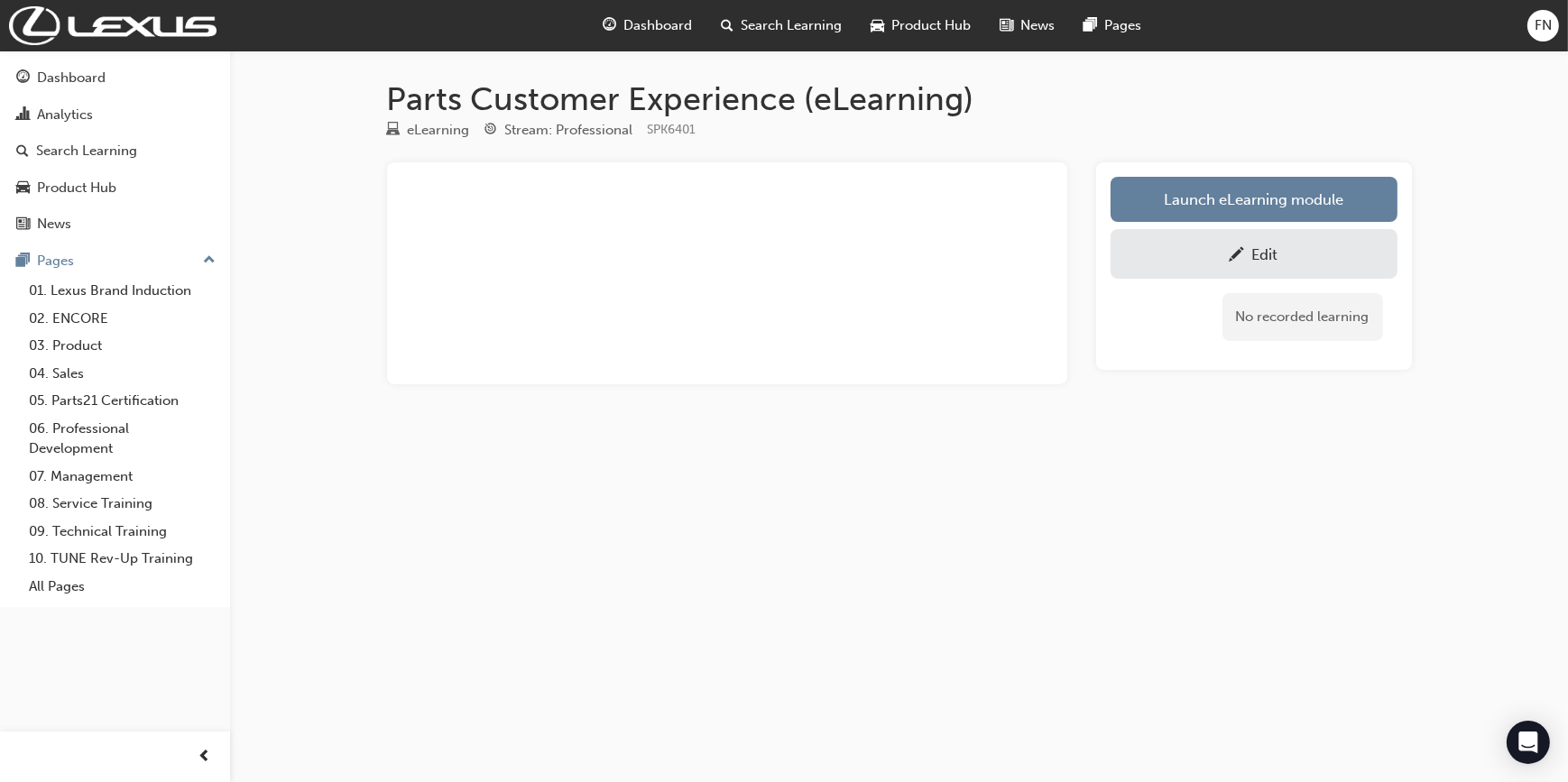
click at [1260, 256] on div "Edit" at bounding box center [1265, 254] width 26 height 18
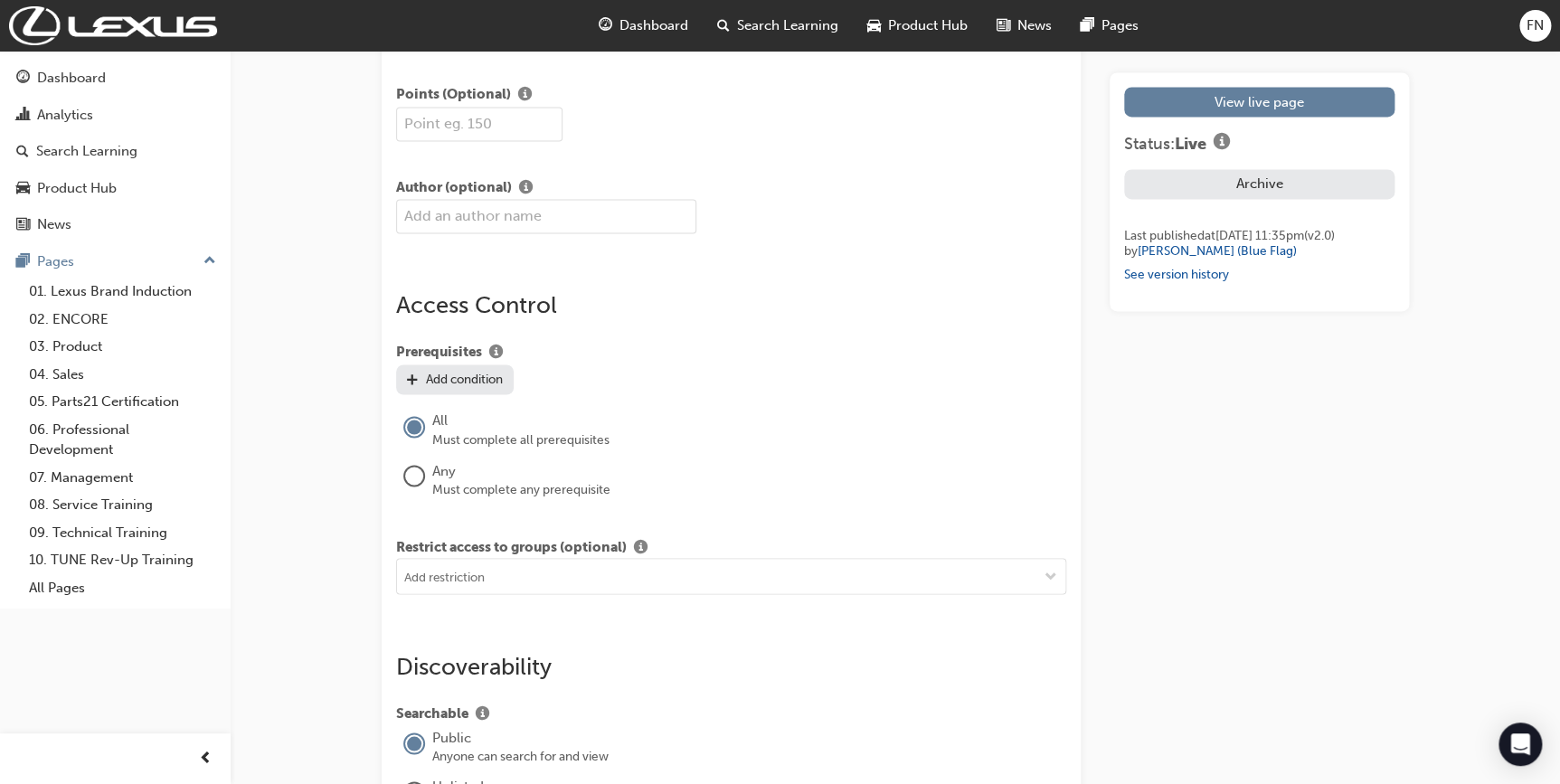
scroll to position [985, 0]
